Goal: Transaction & Acquisition: Obtain resource

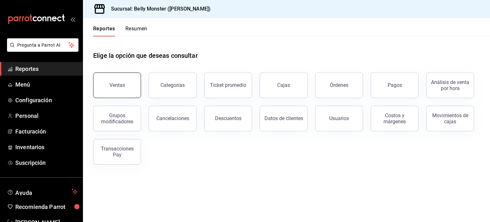
click at [134, 85] on button "Ventas" at bounding box center [117, 85] width 48 height 26
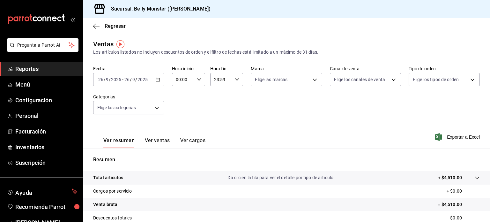
click at [156, 82] on div "[DATE] [DATE] - [DATE] [DATE]" at bounding box center [128, 79] width 71 height 13
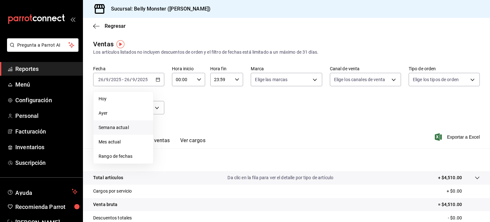
click at [118, 126] on span "Semana actual" at bounding box center [123, 127] width 49 height 7
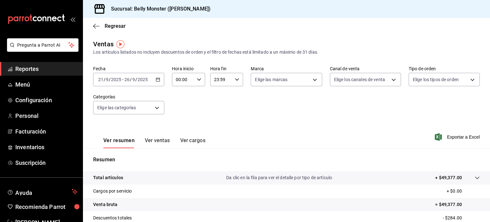
click at [152, 141] on button "Ver ventas" at bounding box center [157, 142] width 25 height 11
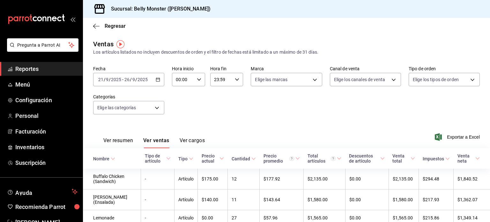
click at [459, 133] on span "Exportar a Excel" at bounding box center [458, 137] width 44 height 8
click at [448, 135] on span "Exportar a Excel" at bounding box center [458, 137] width 44 height 8
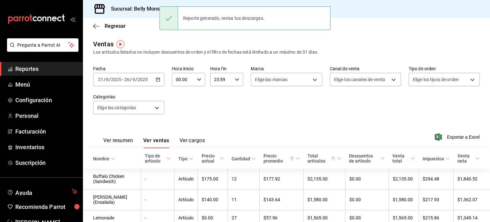
click at [238, 141] on div "Ver resumen Ver ventas Ver cargos Exportar a Excel" at bounding box center [286, 135] width 407 height 26
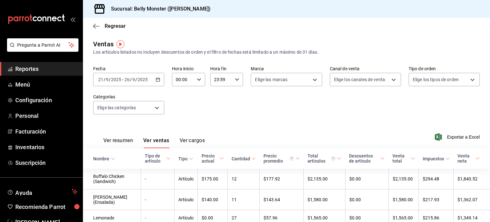
click at [156, 80] on icon "button" at bounding box center [158, 79] width 4 height 4
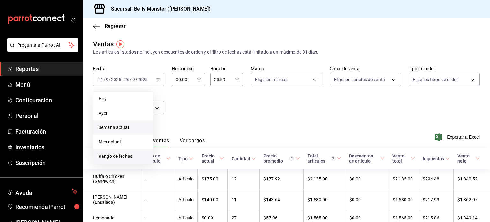
click at [111, 156] on span "Rango de fechas" at bounding box center [123, 156] width 49 height 7
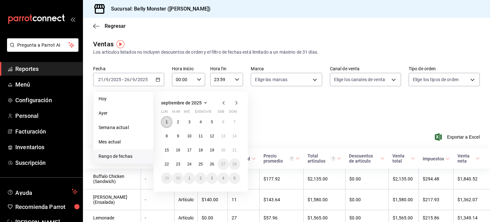
click at [166, 122] on abbr "1" at bounding box center [167, 122] width 2 height 4
click at [211, 164] on abbr "26" at bounding box center [212, 164] width 4 height 4
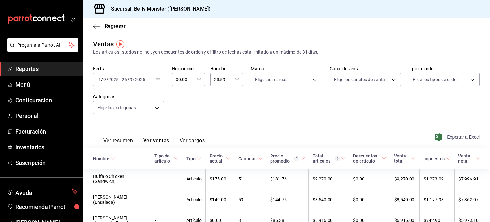
click at [441, 134] on span "Exportar a Excel" at bounding box center [458, 137] width 44 height 8
